Goal: Task Accomplishment & Management: Use online tool/utility

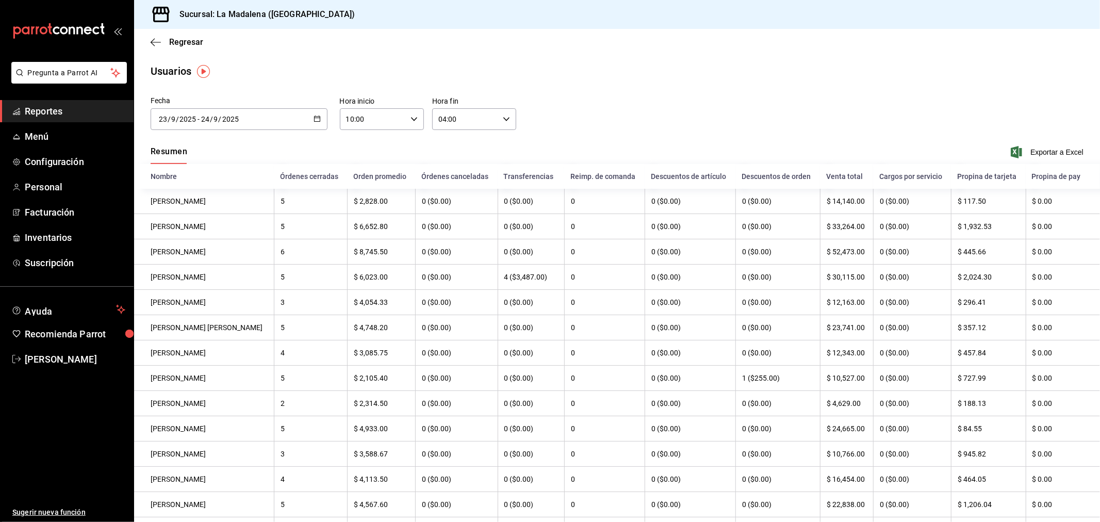
click at [146, 39] on div "Regresar" at bounding box center [617, 42] width 966 height 26
click at [153, 41] on icon "button" at bounding box center [156, 42] width 10 height 9
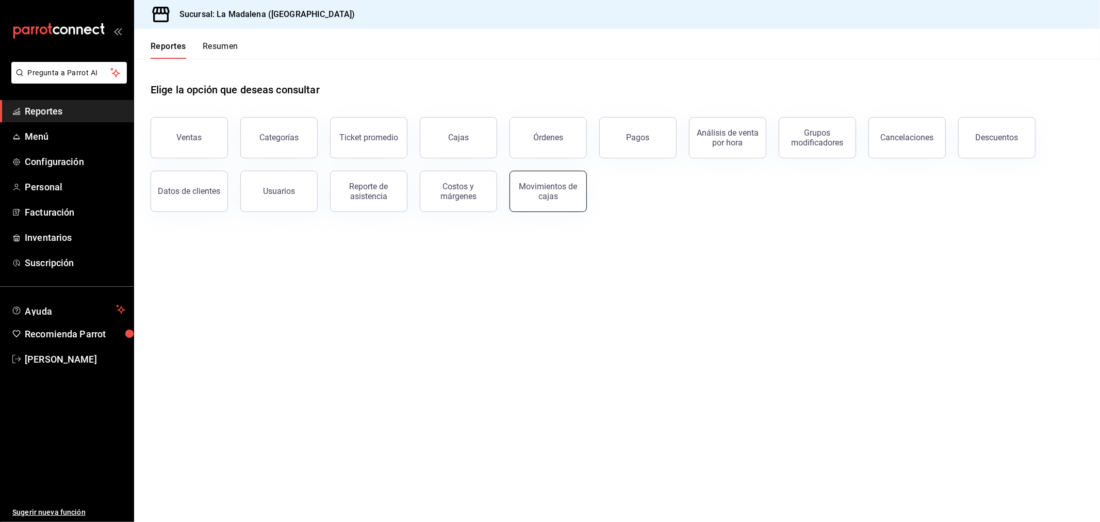
click at [564, 182] on div "Movimientos de cajas" at bounding box center [548, 192] width 64 height 20
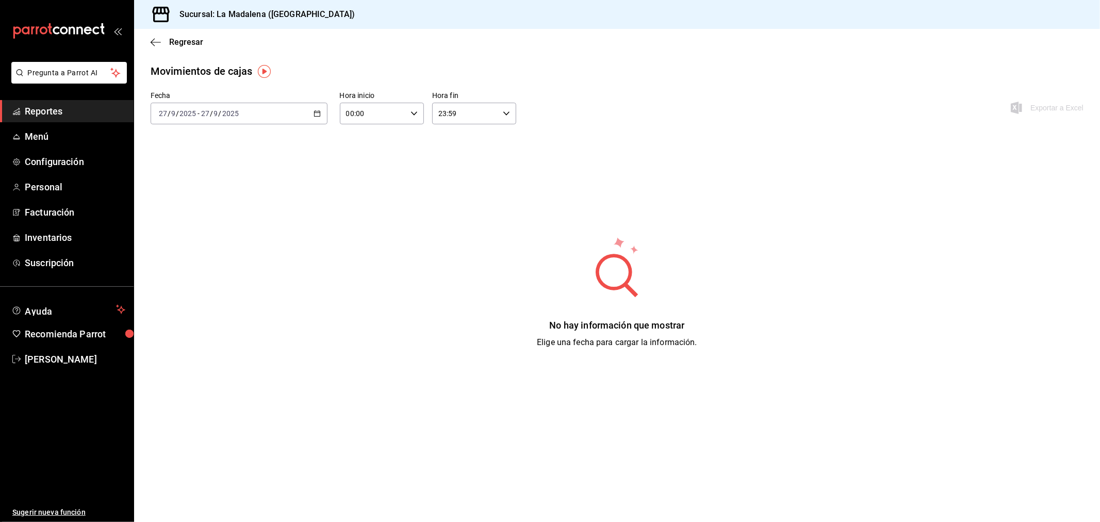
click at [249, 114] on div "[DATE] [DATE] - [DATE] [DATE]" at bounding box center [239, 114] width 177 height 22
click at [207, 263] on span "Rango de fechas" at bounding box center [199, 260] width 80 height 11
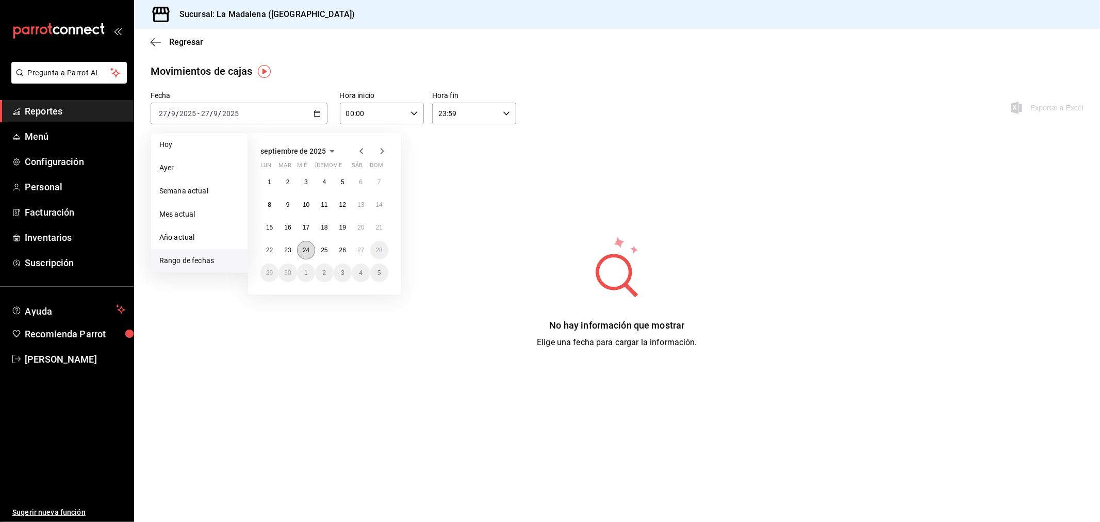
click at [298, 250] on button "24" at bounding box center [306, 250] width 18 height 19
click at [320, 250] on button "25" at bounding box center [324, 250] width 18 height 19
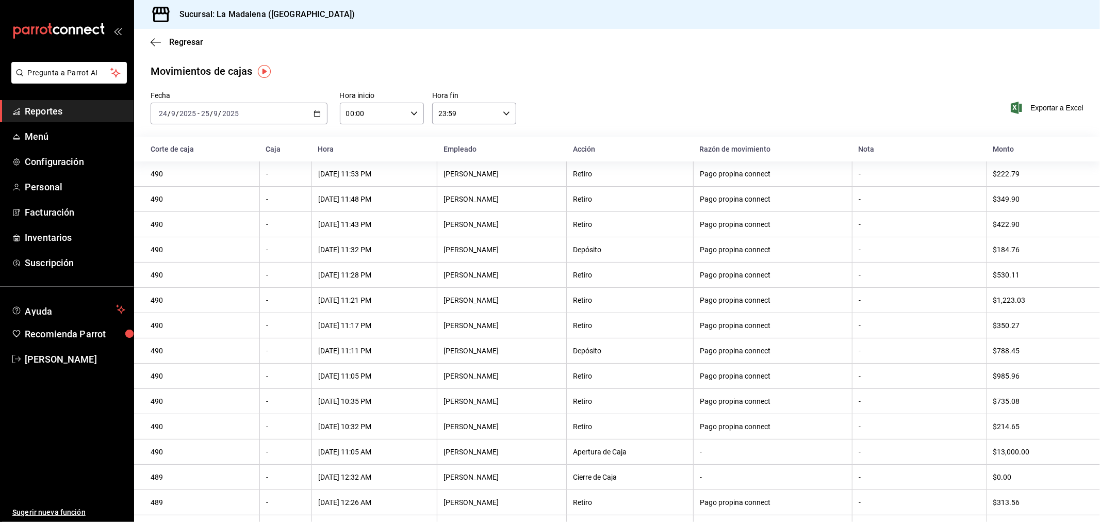
click at [368, 121] on input "00:00" at bounding box center [373, 113] width 67 height 21
click at [363, 161] on button "10" at bounding box center [359, 159] width 38 height 21
type input "10:00"
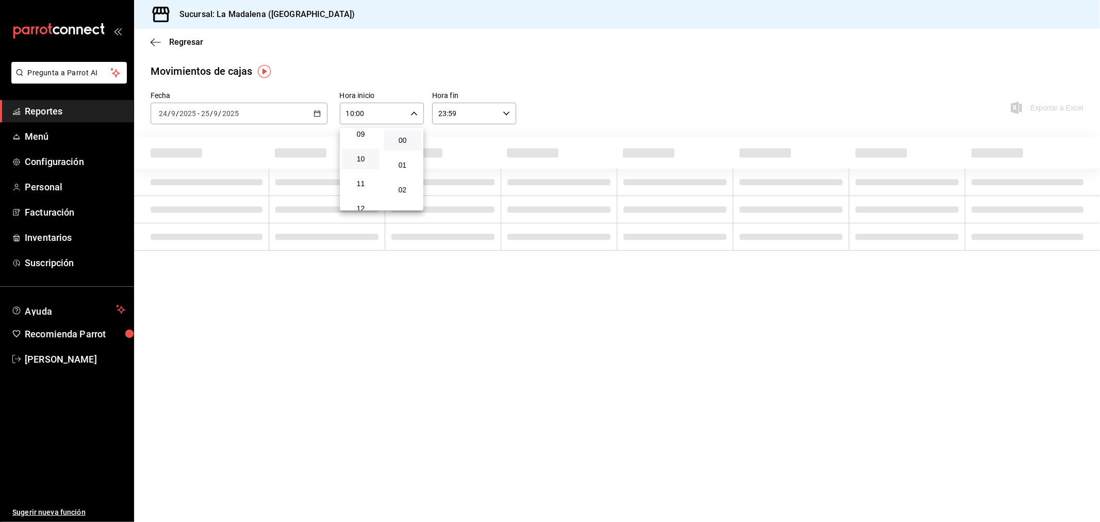
click at [481, 111] on div at bounding box center [550, 261] width 1100 height 522
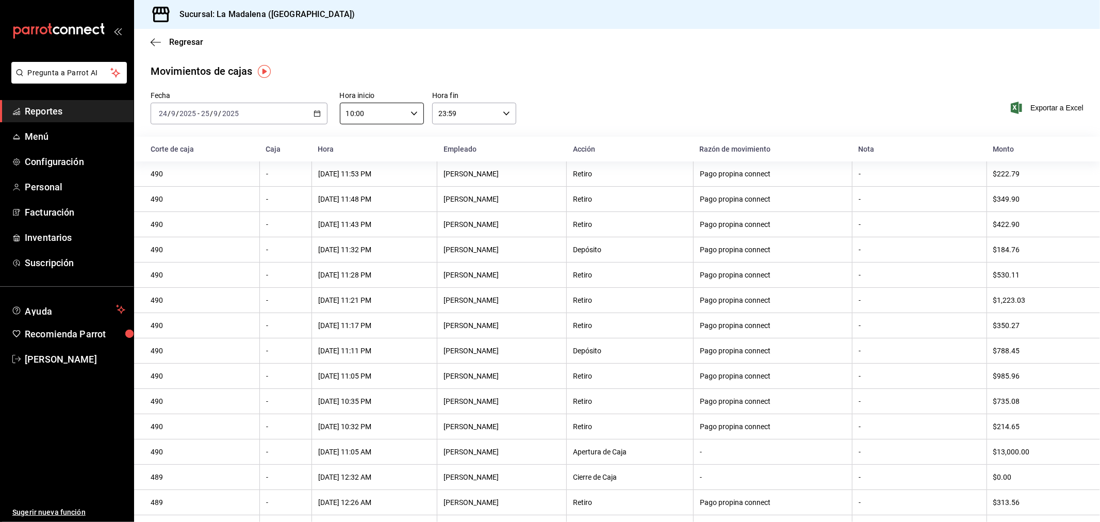
click at [477, 117] on input "23:59" at bounding box center [465, 113] width 67 height 21
click at [444, 132] on span "04" at bounding box center [450, 134] width 25 height 8
type input "04:59"
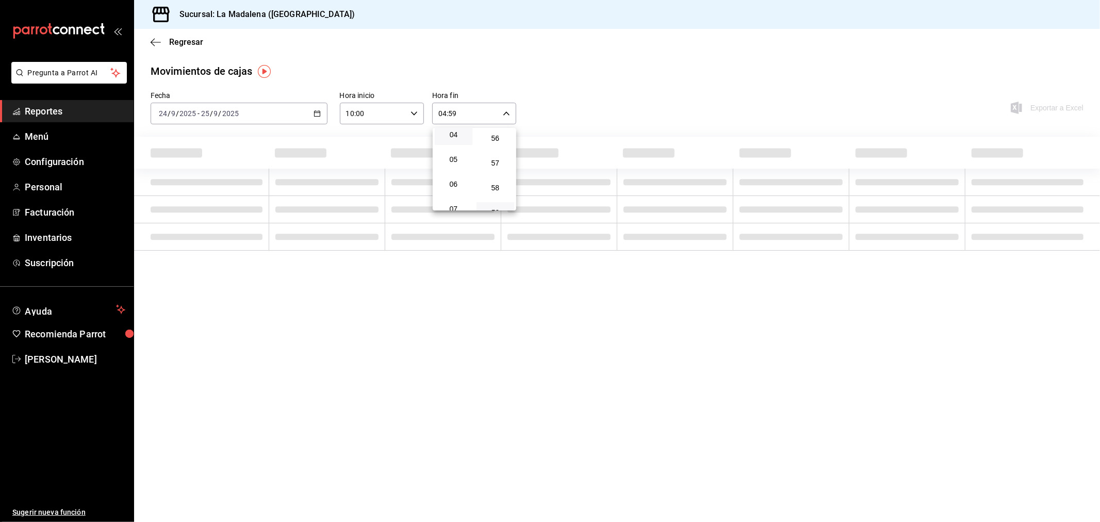
click at [579, 104] on div at bounding box center [550, 261] width 1100 height 522
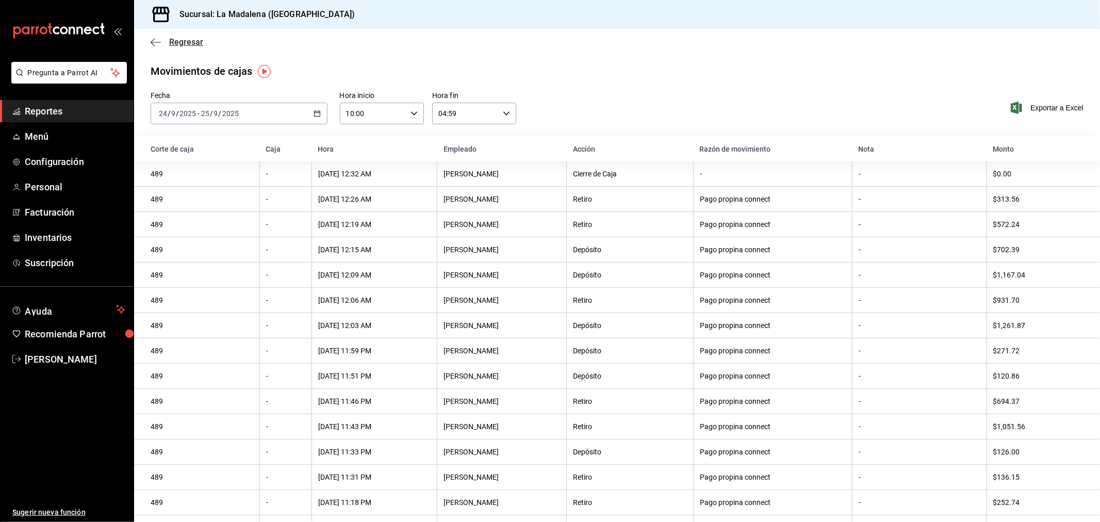
click at [174, 44] on span "Regresar" at bounding box center [186, 42] width 34 height 10
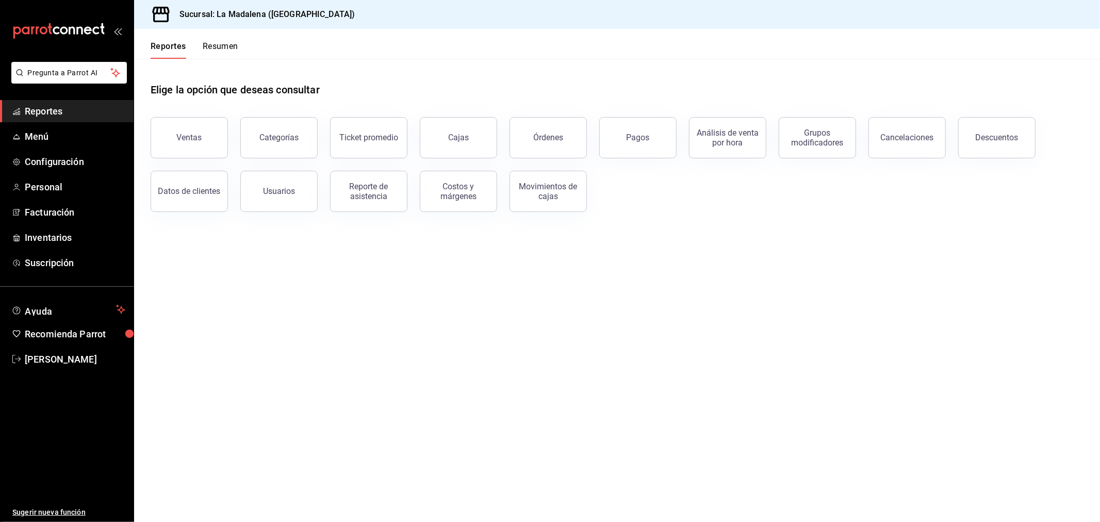
click at [1040, 120] on div "Ventas Categorías Ticket promedio Cajas Órdenes Pagos Análisis de venta por hor…" at bounding box center [610, 158] width 945 height 107
click at [1018, 132] on button "Descuentos" at bounding box center [996, 137] width 77 height 41
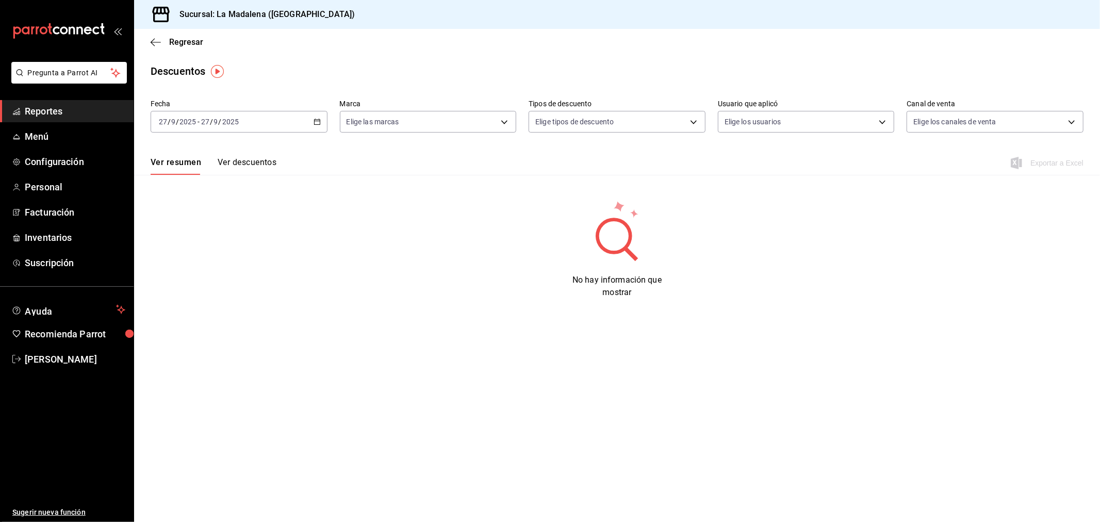
click at [245, 117] on div "[DATE] [DATE] - [DATE] [DATE]" at bounding box center [239, 122] width 177 height 22
click at [210, 274] on span "Rango de fechas" at bounding box center [199, 269] width 80 height 11
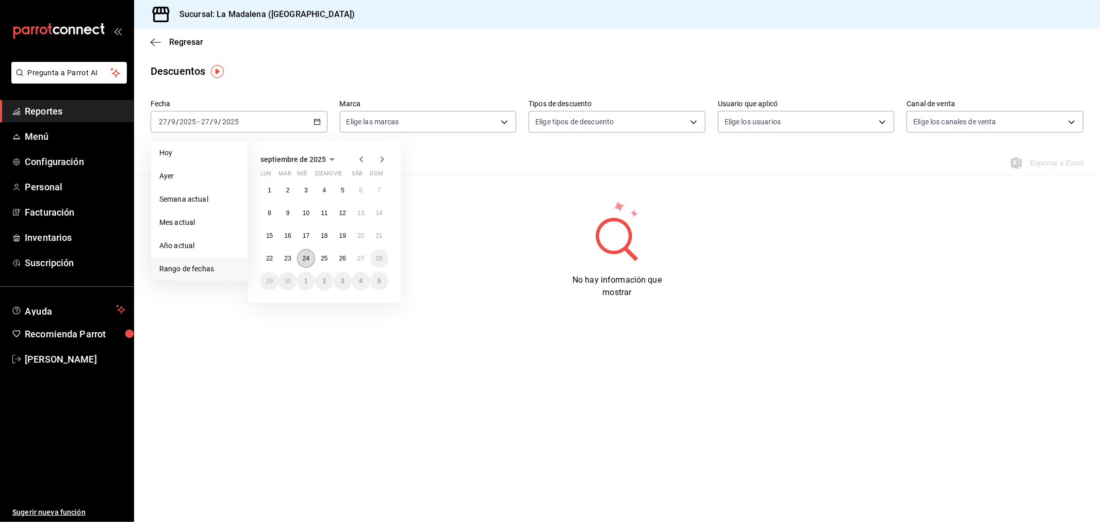
click at [305, 259] on abbr "24" at bounding box center [306, 258] width 7 height 7
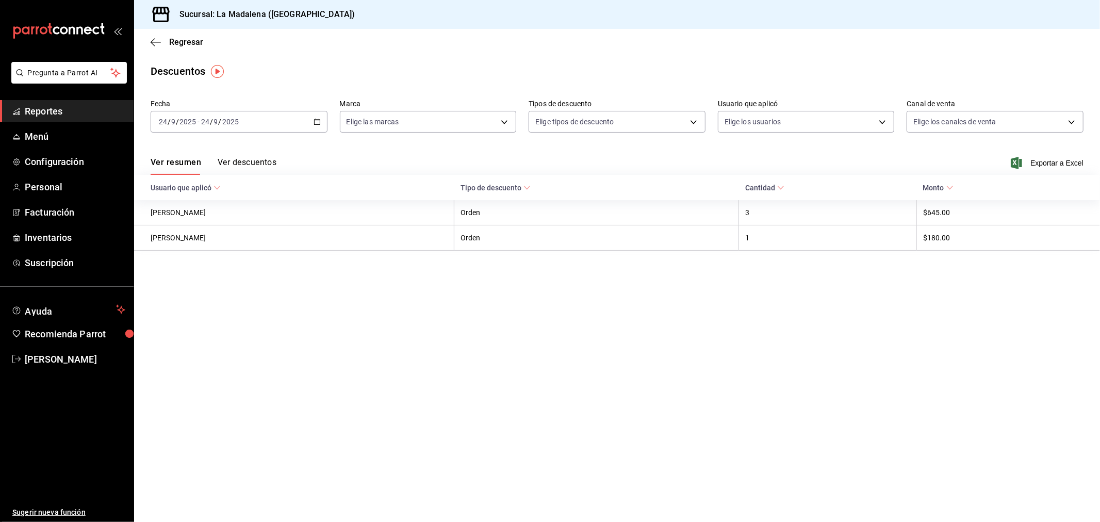
click at [1058, 153] on div "Ver resumen Ver descuentos Exportar a Excel" at bounding box center [617, 160] width 966 height 30
click at [1063, 167] on span "Exportar a Excel" at bounding box center [1048, 163] width 71 height 12
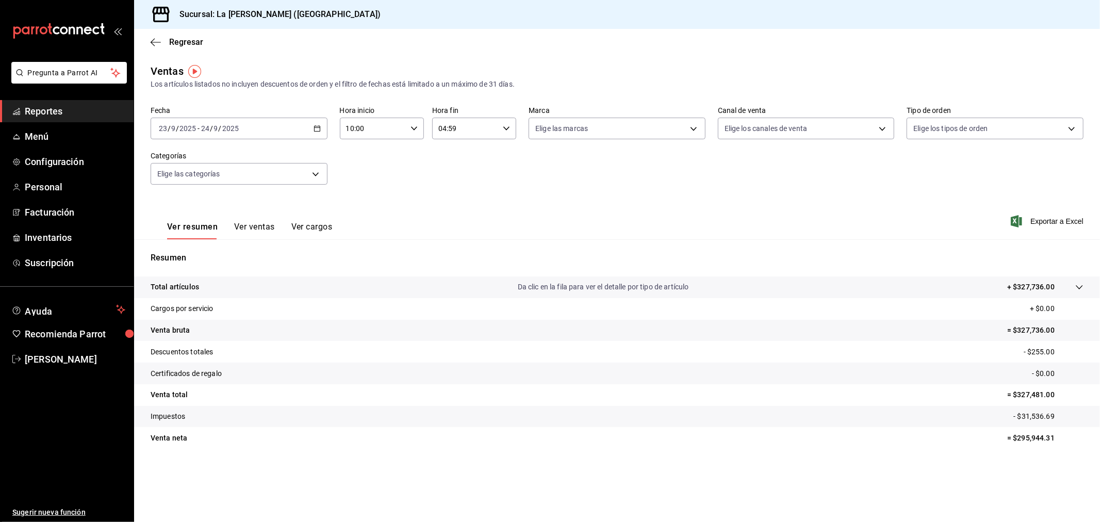
click at [271, 127] on div "[DATE] [DATE] - [DATE] [DATE]" at bounding box center [239, 129] width 177 height 22
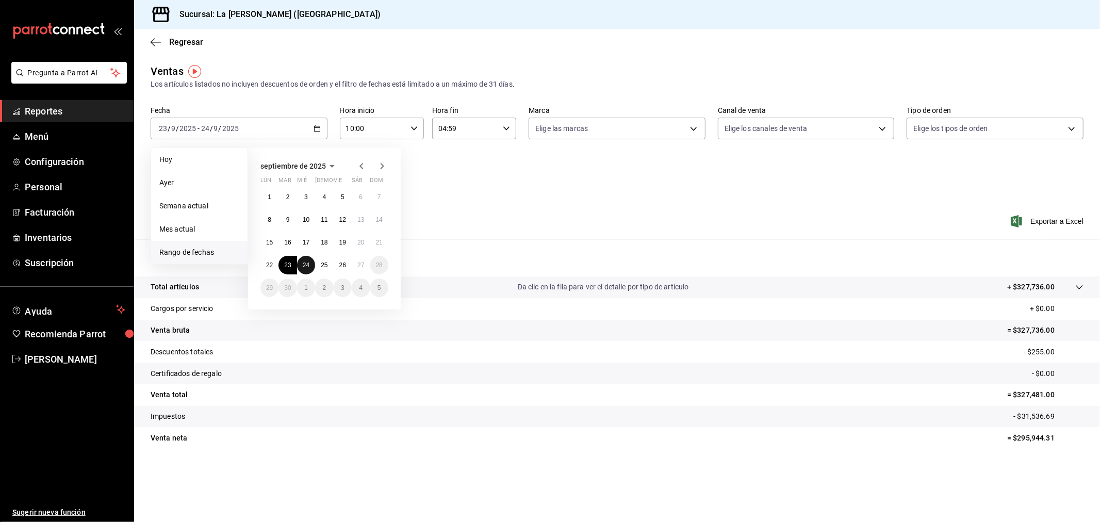
click at [298, 264] on button "24" at bounding box center [306, 265] width 18 height 19
click at [318, 264] on button "25" at bounding box center [324, 265] width 18 height 19
